Goal: Contribute content

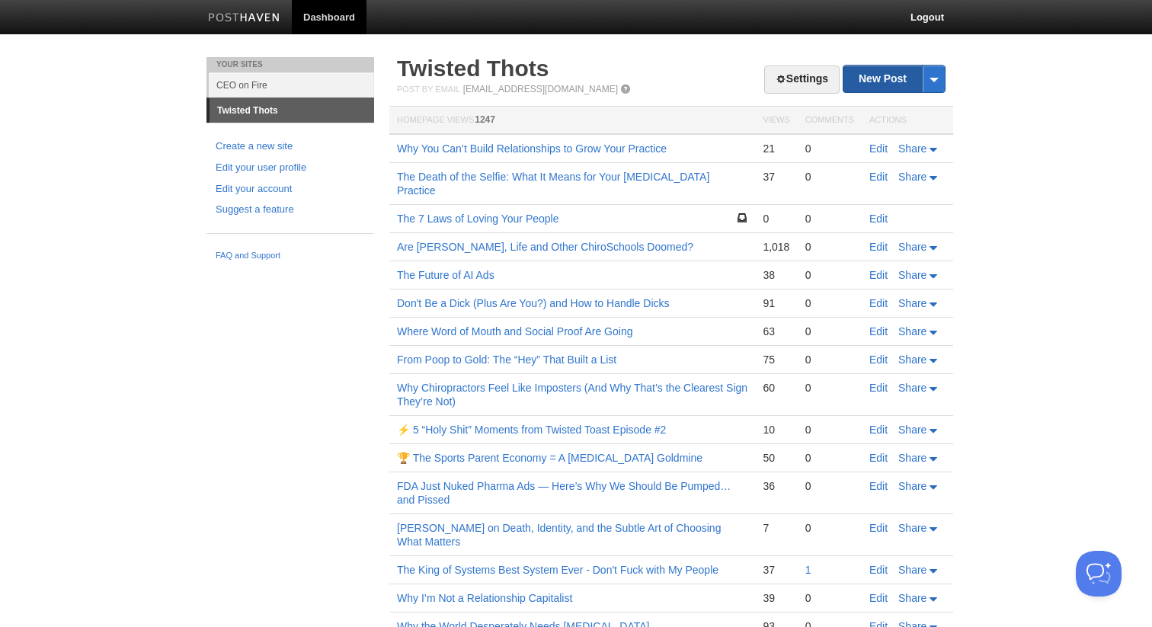
click at [880, 81] on link "New Post" at bounding box center [893, 78] width 101 height 27
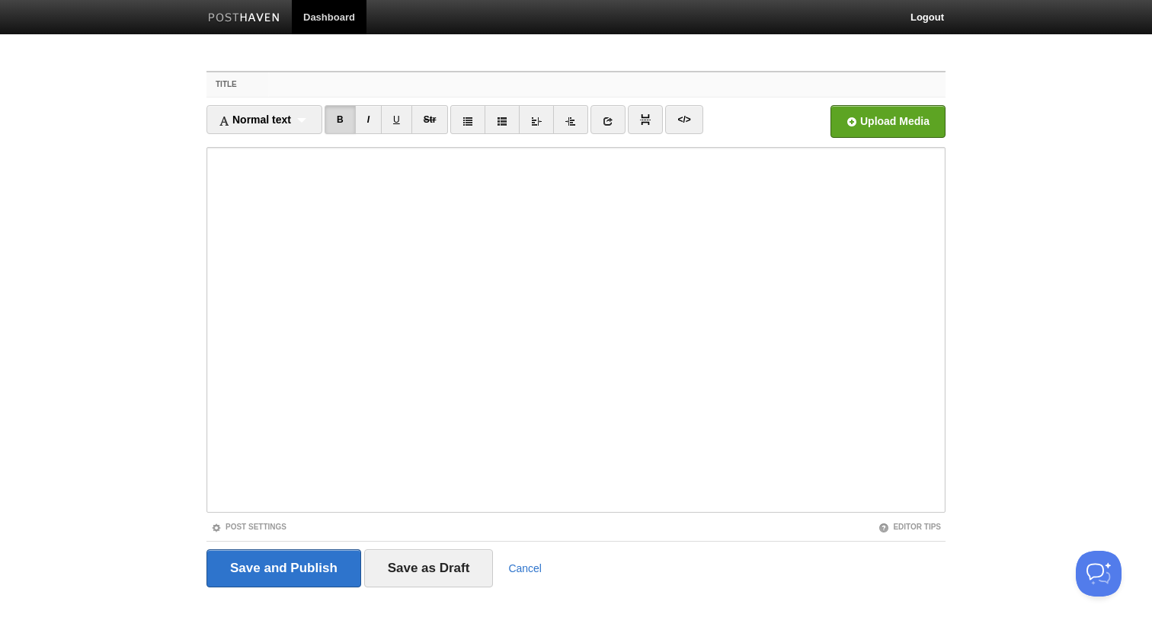
click at [426, 75] on input "Title" at bounding box center [606, 84] width 677 height 24
paste input "Patients and Chiropractors Don’t Prefer the Same Ads—Why It Matters for Your Pr…"
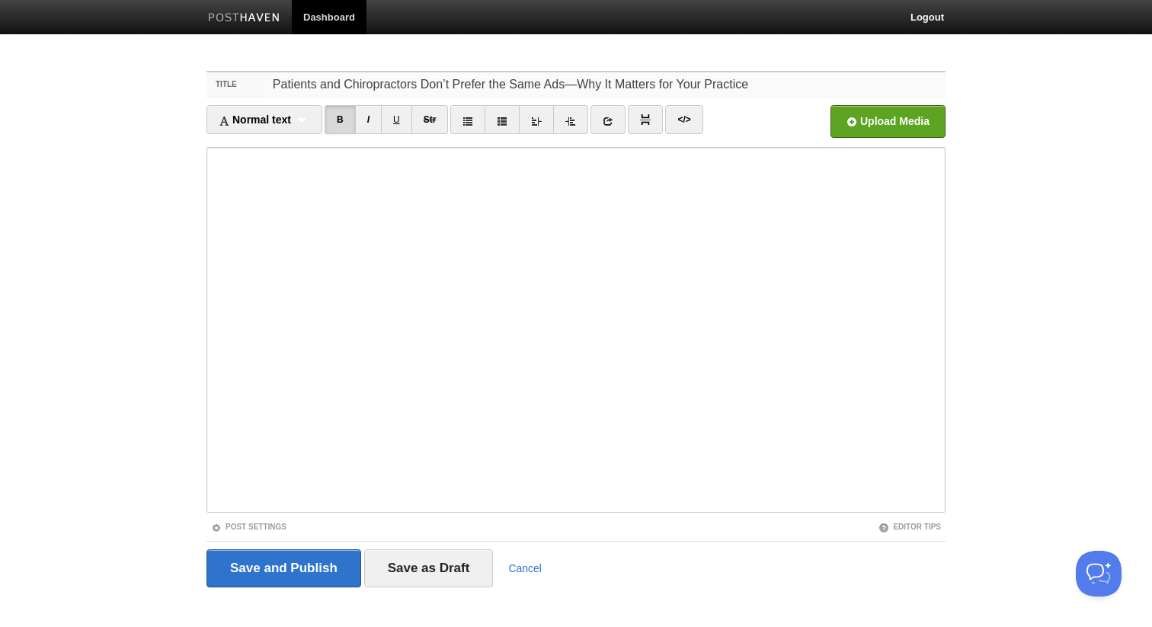
type input "Patients and Chiropractors Don’t Prefer the Same Ads—Why It Matters for Your Pr…"
click at [280, 556] on input "Save and Publish" at bounding box center [283, 568] width 155 height 38
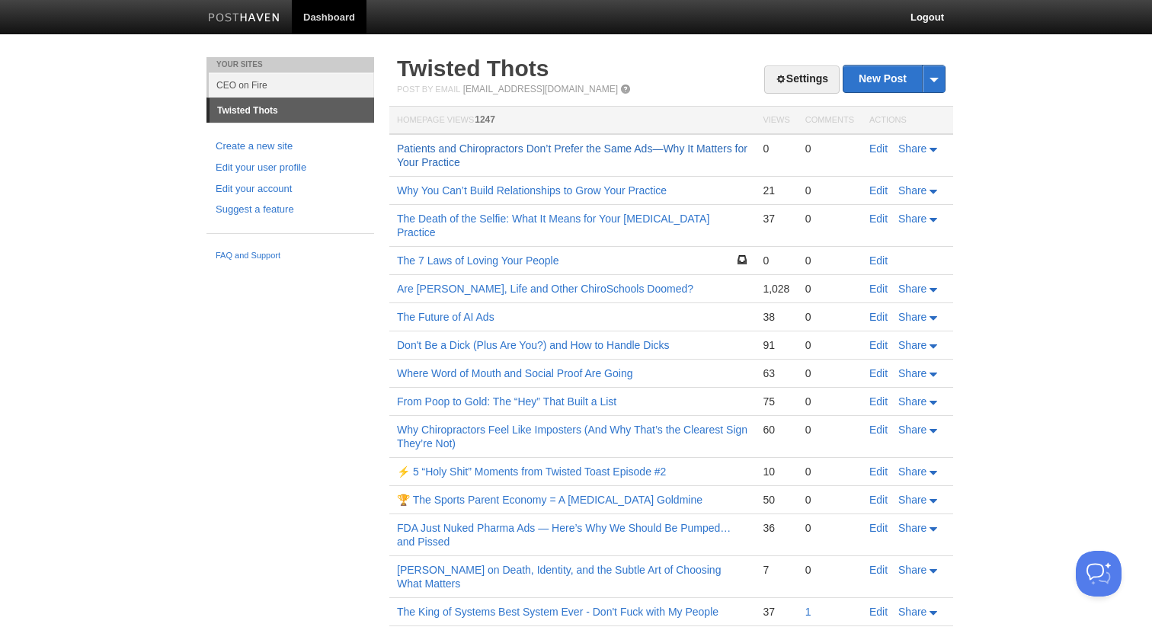
click at [567, 149] on link "Patients and Chiropractors Don’t Prefer the Same Ads—Why It Matters for Your Pr…" at bounding box center [572, 155] width 350 height 26
